Goal: Check status: Check status

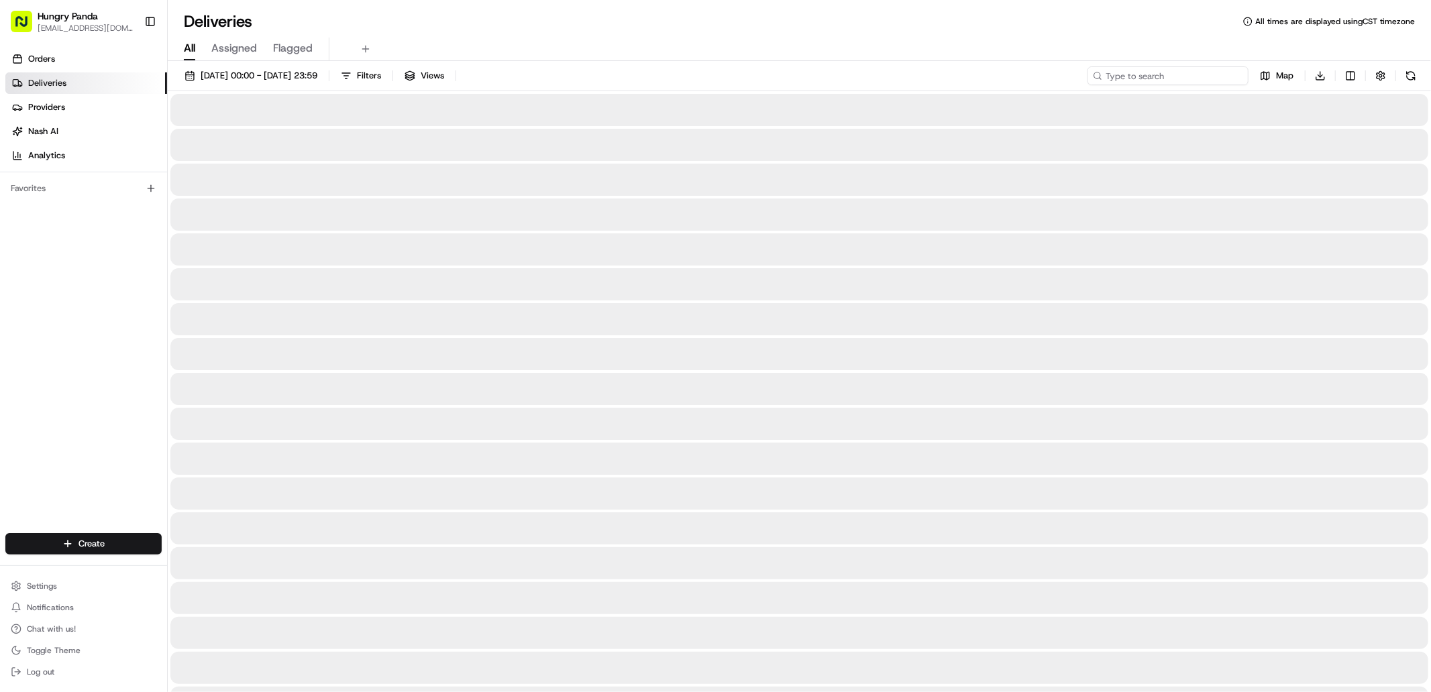
click at [1178, 81] on input at bounding box center [1167, 75] width 161 height 19
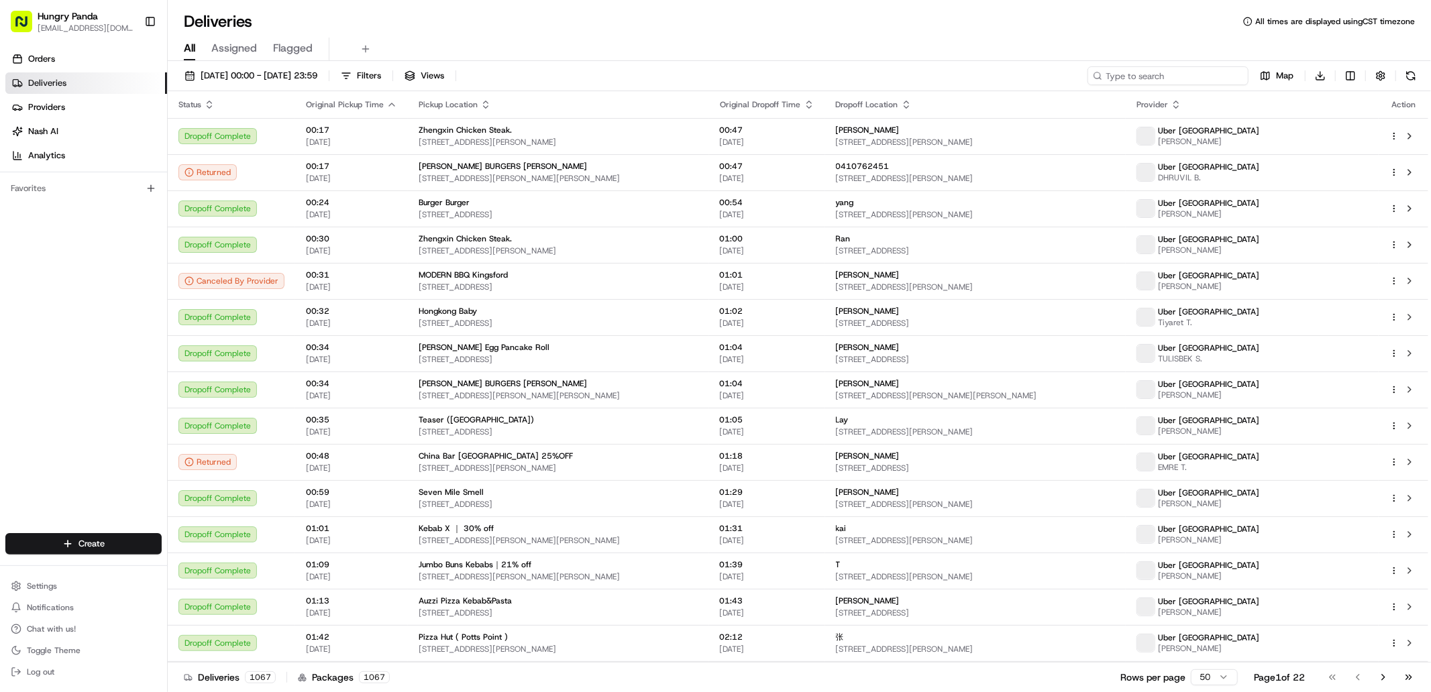
click at [1176, 71] on input at bounding box center [1167, 75] width 161 height 19
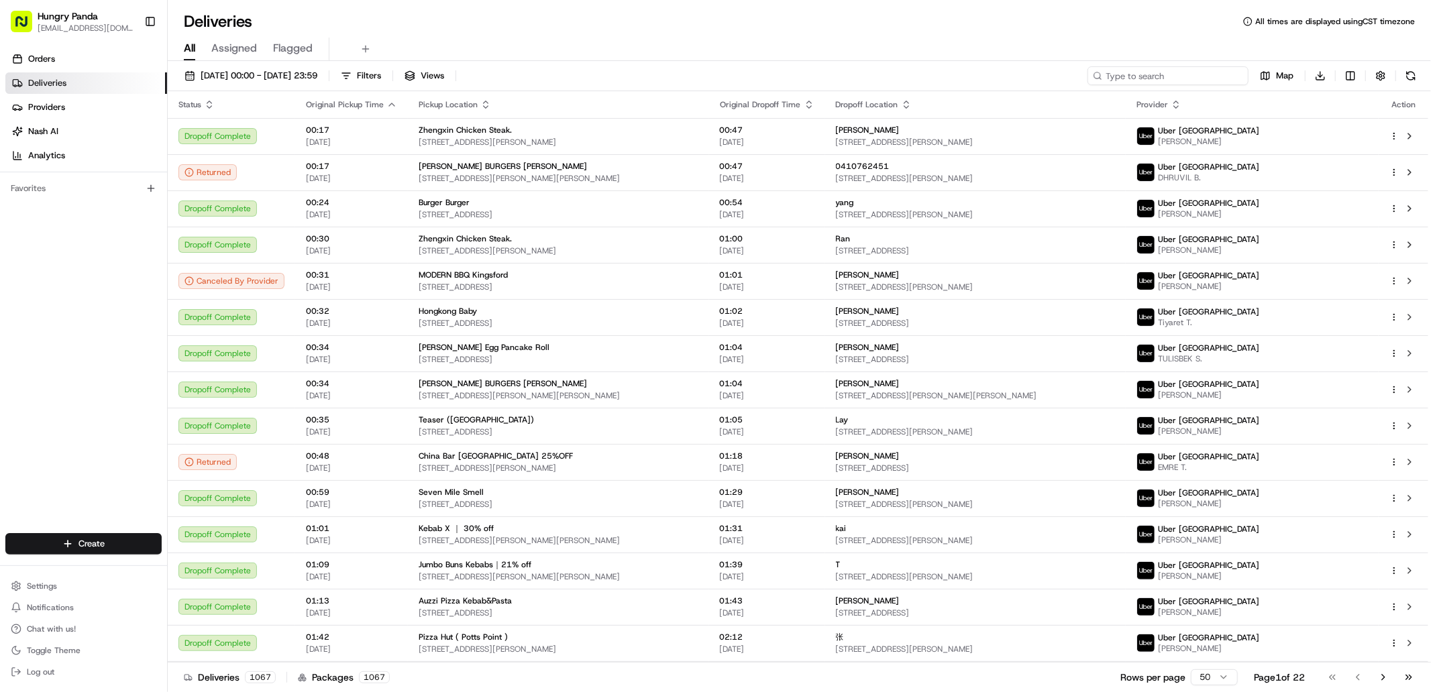
paste input "0741348305157732141142"
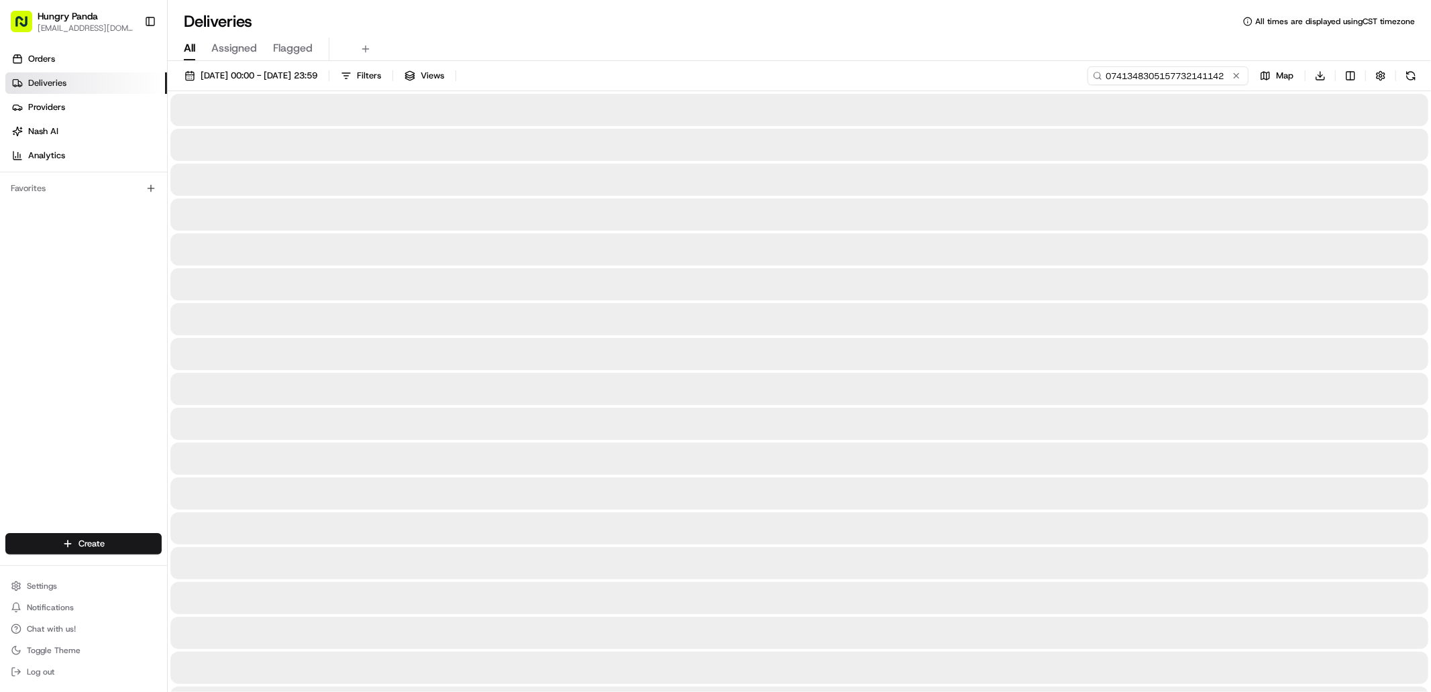
type input "0741348305157732141142"
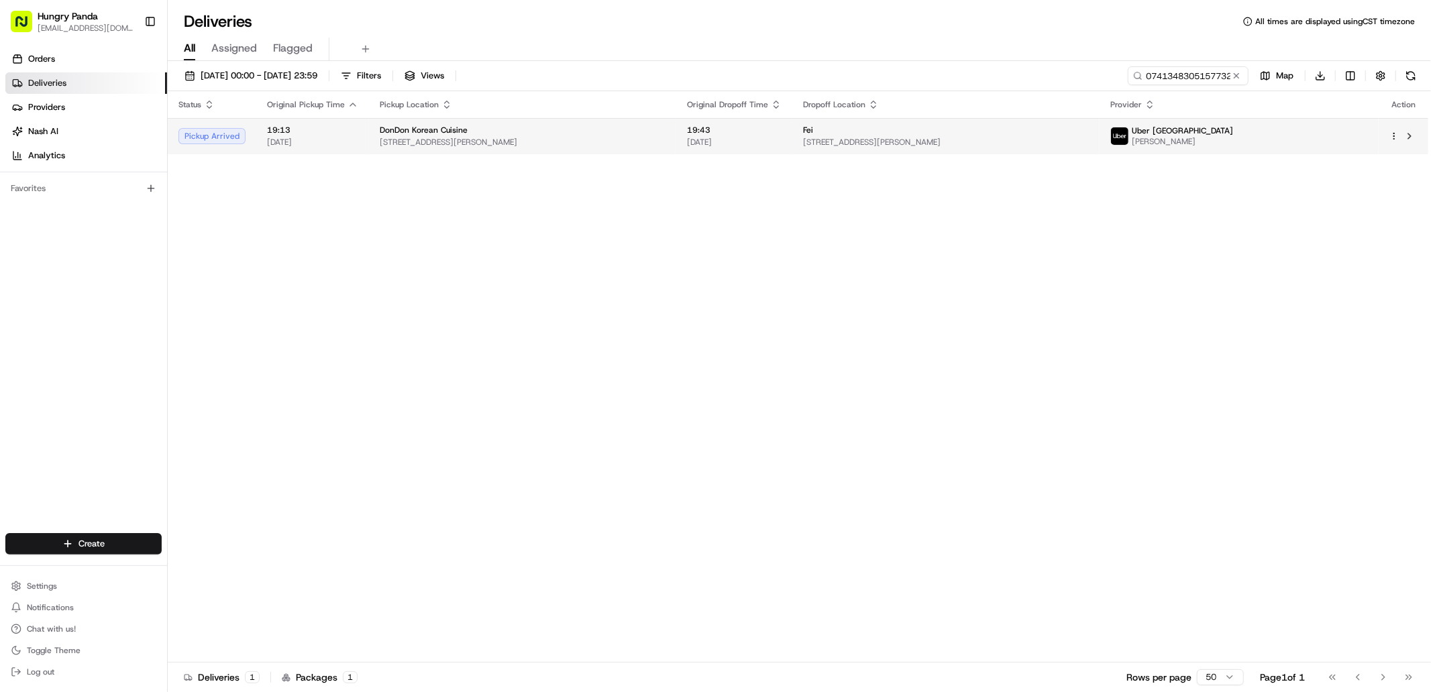
click at [1099, 140] on td "Fei [STREET_ADDRESS][PERSON_NAME]" at bounding box center [945, 136] width 307 height 36
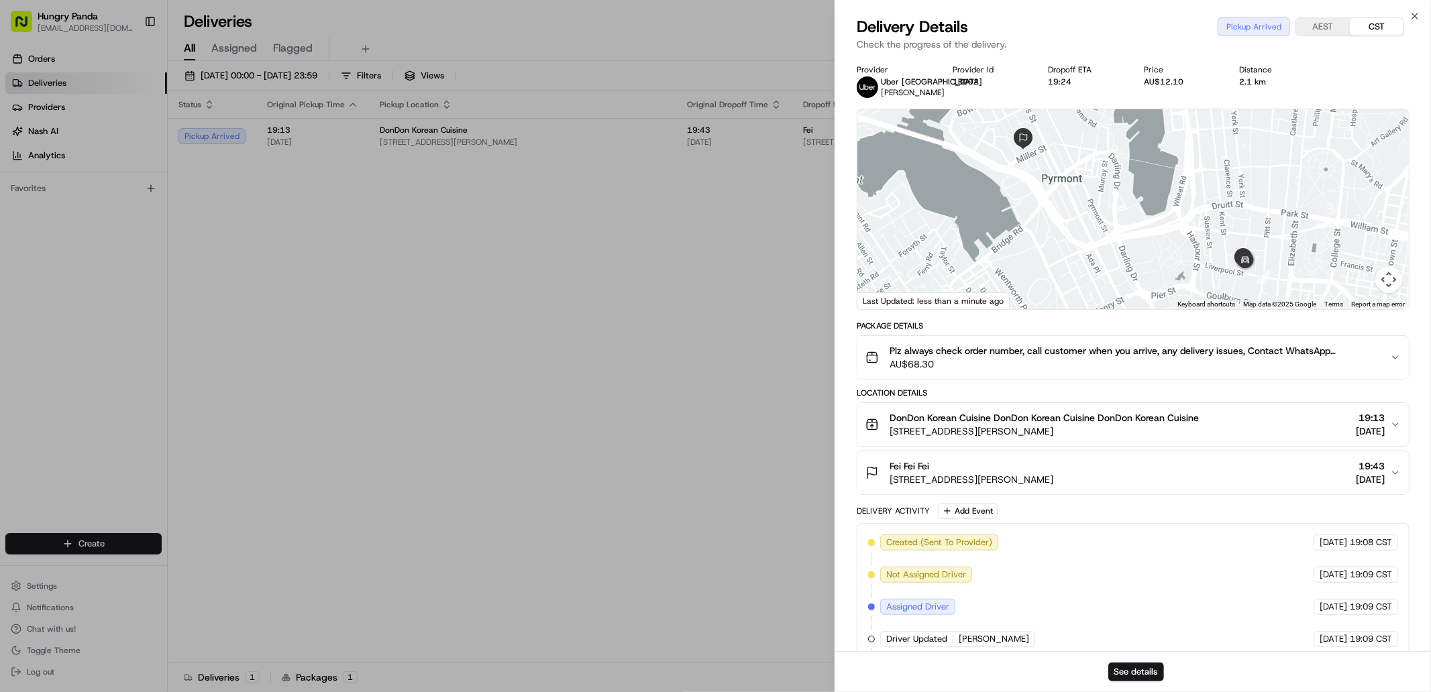
drag, startPoint x: 1377, startPoint y: 0, endPoint x: 956, endPoint y: 233, distance: 481.0
click at [957, 233] on div at bounding box center [1132, 209] width 551 height 200
